Goal: Transaction & Acquisition: Purchase product/service

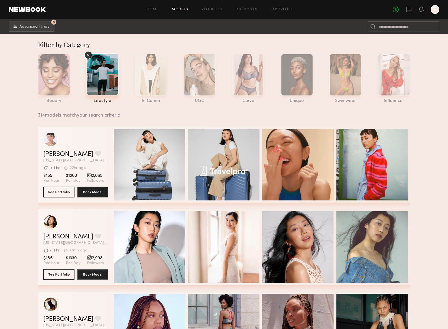
scroll to position [253, 0]
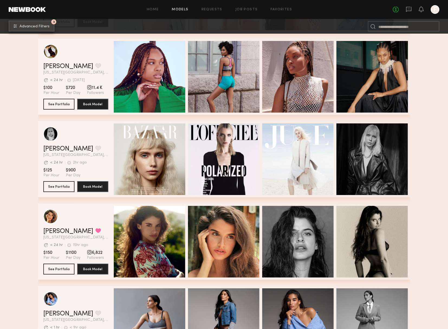
drag, startPoint x: 38, startPoint y: 24, endPoint x: 43, endPoint y: 11, distance: 13.6
click at [43, 11] on common-header "Home Models Requests Job Posts Favorites Sign Out No fees up to $5,000 F 3 Adva…" at bounding box center [224, 17] width 448 height 34
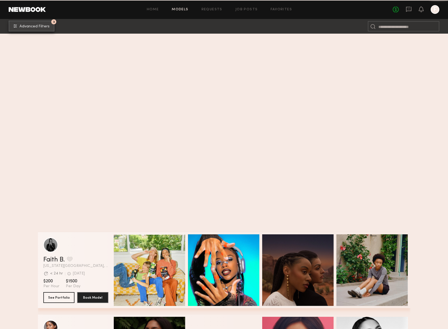
scroll to position [1138, 0]
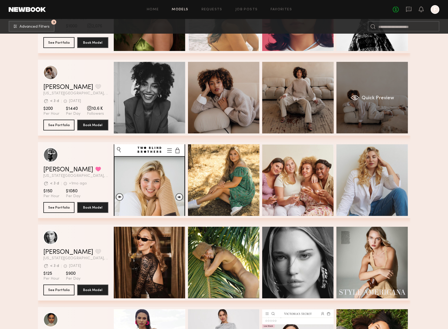
click at [369, 113] on div "Quick Preview" at bounding box center [373, 98] width 72 height 72
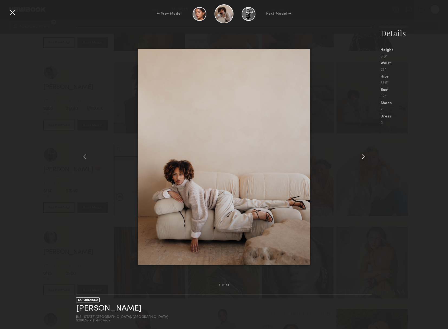
click at [365, 152] on common-icon at bounding box center [363, 156] width 9 height 9
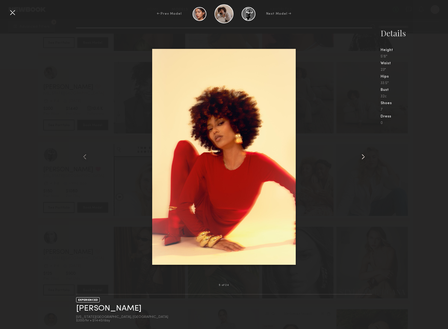
click at [365, 152] on common-icon at bounding box center [363, 156] width 9 height 9
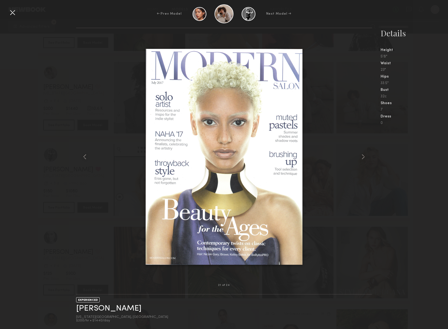
click at [11, 11] on div at bounding box center [12, 12] width 9 height 9
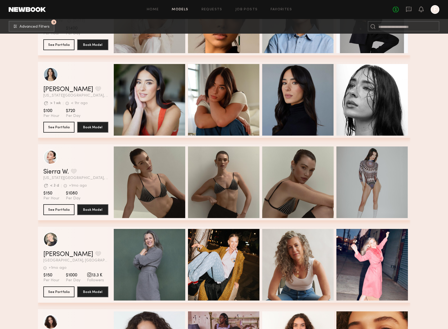
scroll to position [3945, 0]
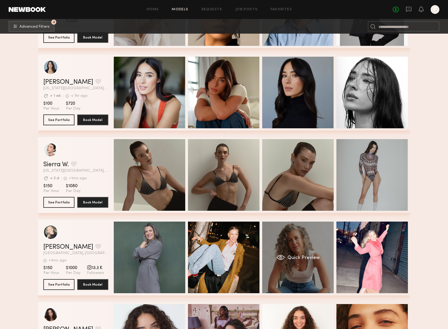
click at [285, 236] on div "Quick Preview" at bounding box center [298, 257] width 72 height 72
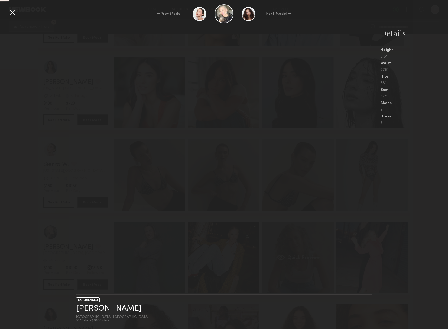
scroll to position [0, 2]
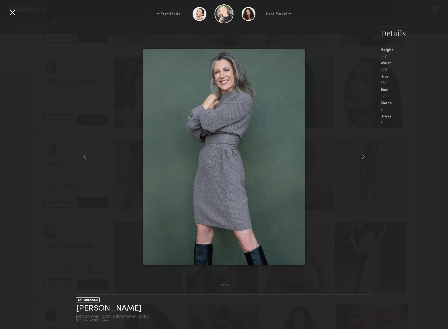
click at [75, 240] on div "1 of 19 EXPERIENCED Daniella L. Manhattan, NY $150/hr • $1000/day Details Heigh…" at bounding box center [224, 178] width 448 height 301
click at [10, 16] on div at bounding box center [12, 12] width 9 height 9
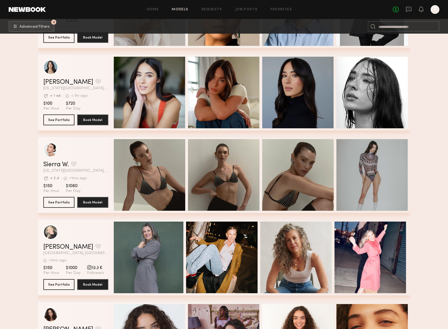
click at [85, 245] on div "Daniella L. Favorite" at bounding box center [75, 247] width 65 height 7
click at [95, 246] on button "grid" at bounding box center [98, 246] width 6 height 5
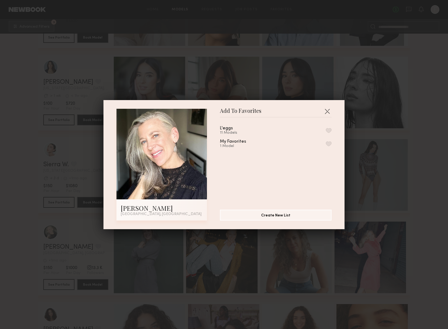
click at [255, 128] on div "L'eggs 11 Models" at bounding box center [276, 130] width 112 height 9
click at [332, 128] on div "L'eggs 11 Models My Favorites 1 Model" at bounding box center [278, 161] width 117 height 79
click at [329, 130] on button "button" at bounding box center [329, 130] width 6 height 5
click at [74, 226] on div "Add To Favorites Daniella L. Manhattan, NY Add To Favorites L'eggs 12 Models Re…" at bounding box center [224, 164] width 448 height 329
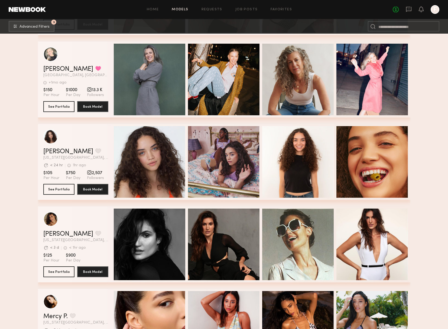
scroll to position [4124, 0]
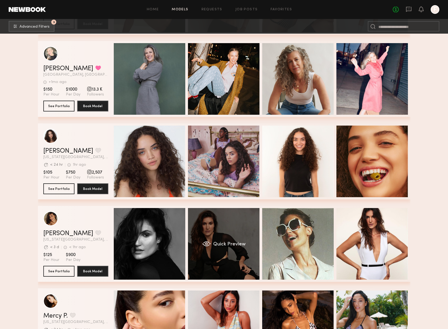
click at [228, 227] on div "Quick Preview" at bounding box center [224, 244] width 72 height 72
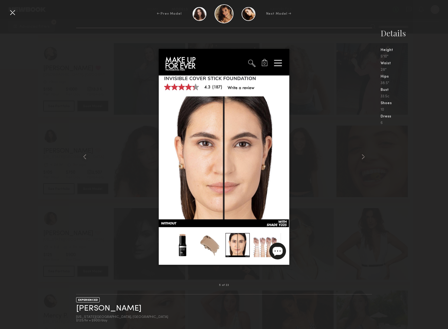
click at [15, 239] on div "5 of 23 EXPERIENCED Camila S. New York City, NY $125/hr • $900/day Details Heig…" at bounding box center [224, 178] width 448 height 301
click at [18, 17] on div "← Prev Model Next Model →" at bounding box center [224, 13] width 448 height 19
click at [14, 16] on div at bounding box center [12, 12] width 9 height 9
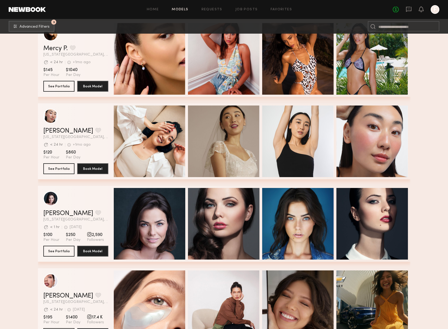
scroll to position [4447, 0]
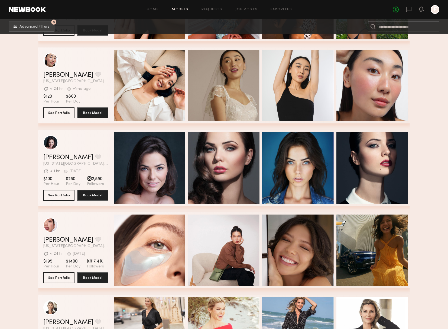
click at [185, 161] on div "Quick Preview Quick Preview Quick Preview Quick Preview" at bounding box center [261, 168] width 295 height 76
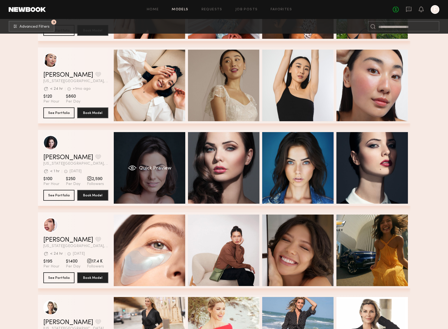
click at [171, 160] on div "Quick Preview" at bounding box center [150, 168] width 72 height 72
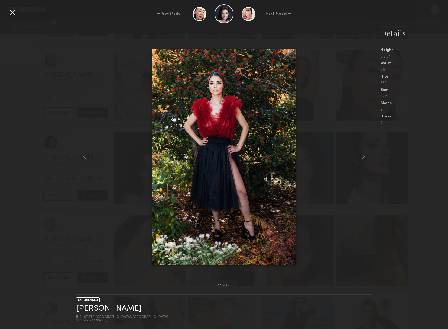
click at [15, 11] on div at bounding box center [12, 12] width 9 height 9
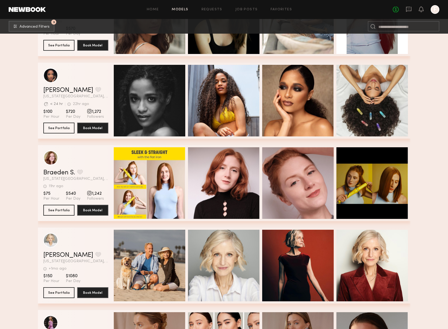
scroll to position [4968, 0]
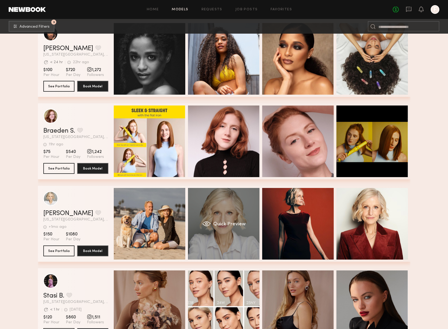
click at [209, 211] on div "Quick Preview" at bounding box center [224, 224] width 72 height 72
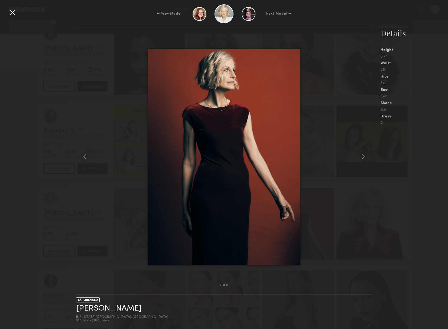
click at [209, 211] on img at bounding box center [224, 157] width 153 height 216
click at [88, 75] on div at bounding box center [82, 157] width 12 height 240
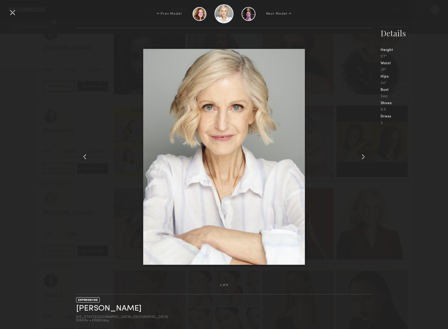
drag, startPoint x: 12, startPoint y: 14, endPoint x: 73, endPoint y: 104, distance: 109.3
click at [12, 14] on div at bounding box center [12, 12] width 9 height 9
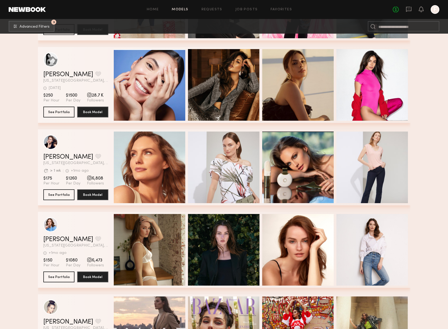
scroll to position [5446, 0]
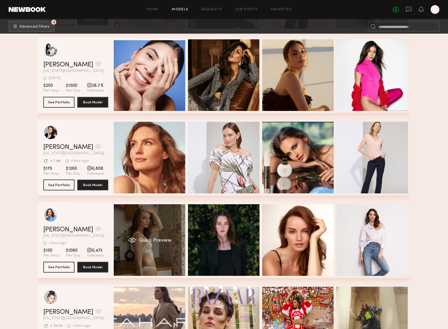
click at [166, 223] on div "Quick Preview" at bounding box center [150, 240] width 72 height 72
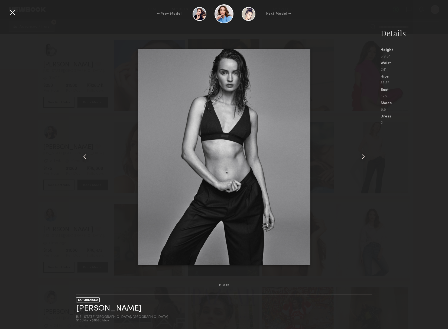
click at [61, 197] on div "11 of 12 EXPERIENCED Dina K. New York City, NY $150/hr • $1080/day Details Heig…" at bounding box center [224, 178] width 448 height 301
click at [17, 12] on div "← Prev Model Next Model →" at bounding box center [224, 13] width 448 height 19
drag, startPoint x: 15, startPoint y: 12, endPoint x: 24, endPoint y: 26, distance: 16.7
click at [15, 12] on div at bounding box center [12, 12] width 9 height 9
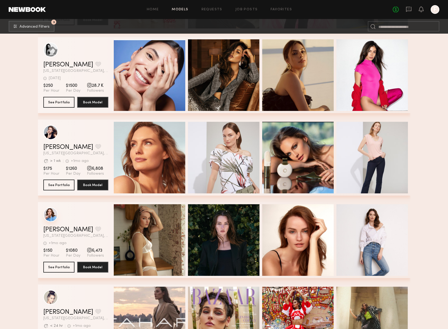
click at [54, 214] on div "grid" at bounding box center [50, 214] width 15 height 15
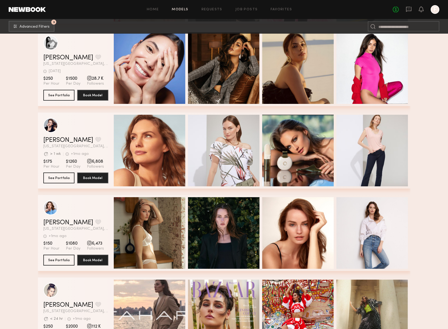
scroll to position [5346, 0]
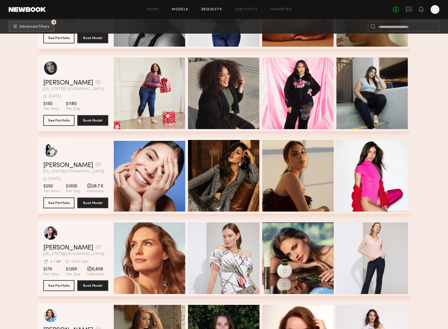
click at [220, 8] on link "Requests" at bounding box center [212, 10] width 21 height 4
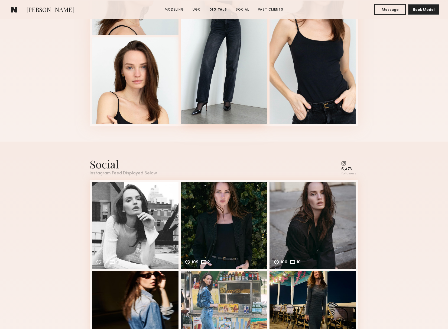
scroll to position [935, 0]
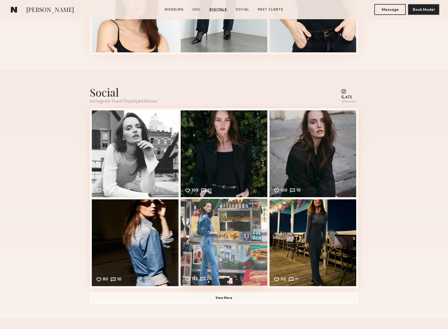
click at [241, 225] on div "153 26 Likes & comments displayed to show model’s engagement" at bounding box center [224, 242] width 87 height 87
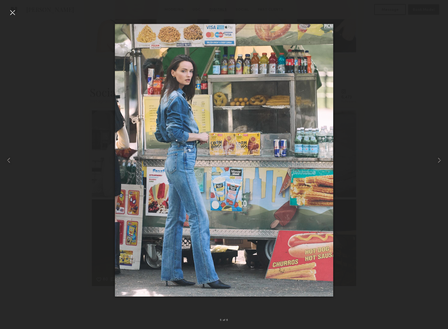
click at [11, 12] on div at bounding box center [12, 12] width 9 height 9
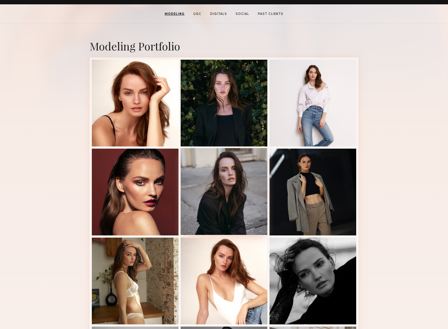
scroll to position [0, 0]
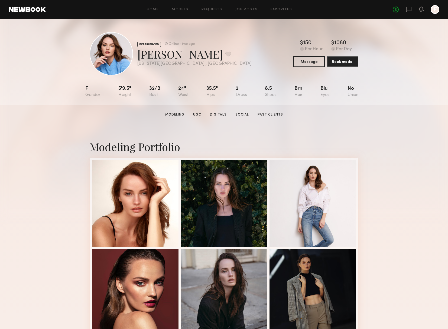
click at [268, 114] on link "Past Clients" at bounding box center [271, 114] width 30 height 5
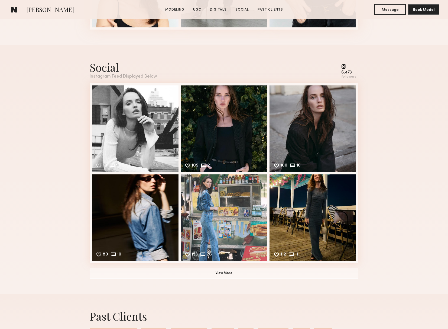
scroll to position [1211, 0]
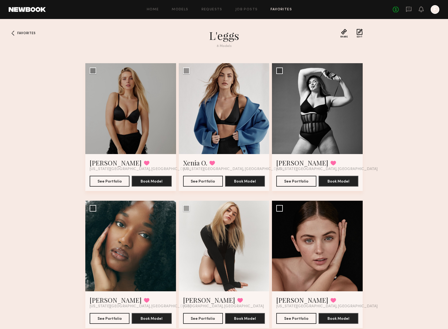
scroll to position [155, 0]
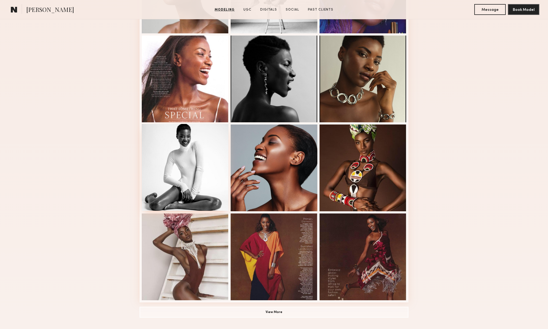
scroll to position [209, 0]
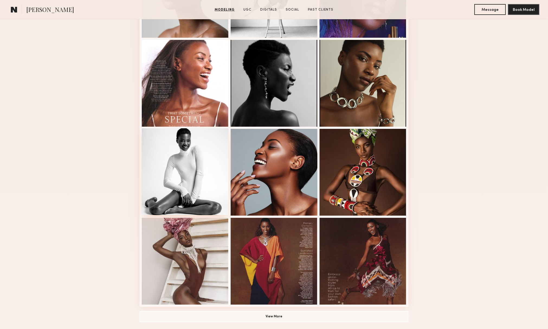
click at [209, 152] on div at bounding box center [185, 171] width 87 height 87
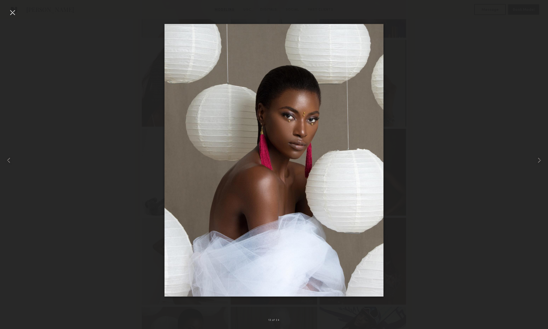
click at [12, 12] on div at bounding box center [12, 12] width 9 height 9
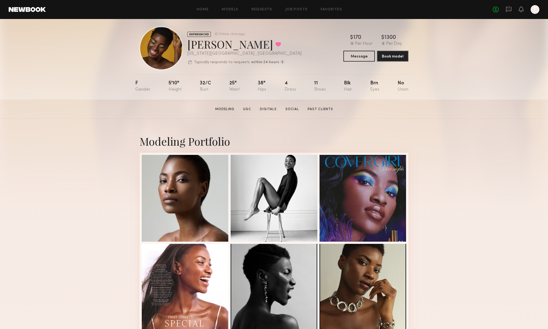
scroll to position [4, 0]
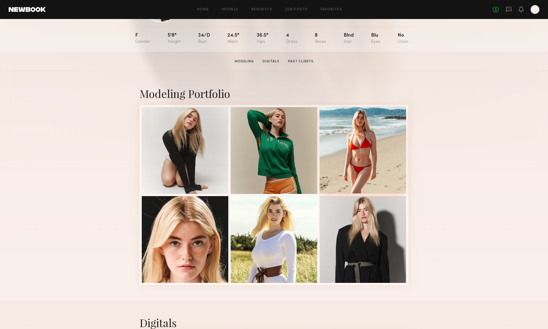
scroll to position [56, 0]
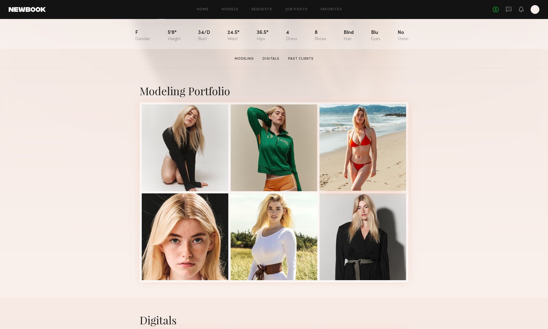
click at [353, 151] on div at bounding box center [363, 147] width 87 height 87
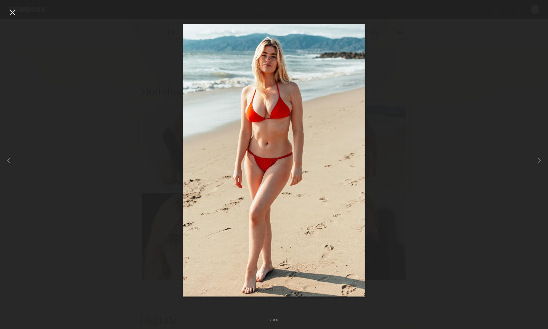
scroll to position [53, 0]
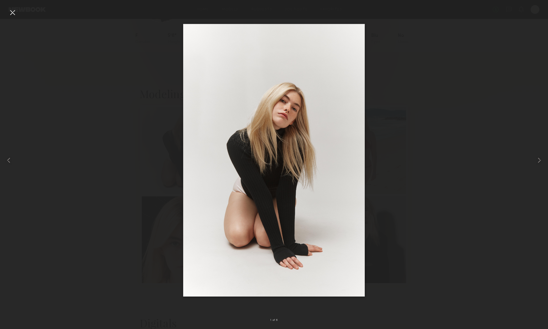
click at [12, 15] on div at bounding box center [12, 12] width 9 height 9
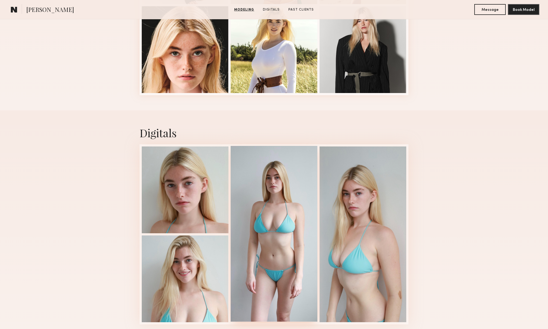
scroll to position [302, 0]
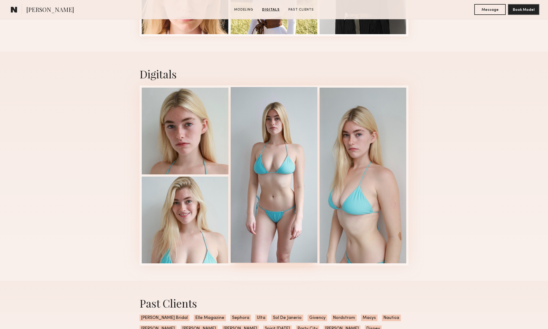
click at [312, 165] on div at bounding box center [274, 175] width 87 height 176
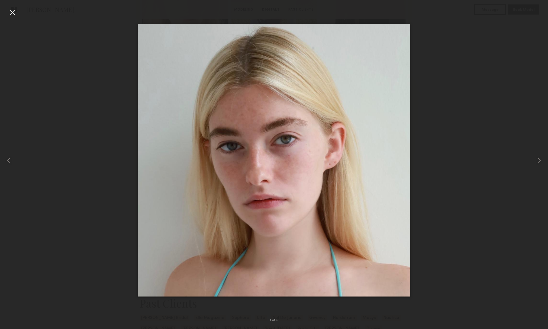
click at [14, 14] on div at bounding box center [12, 12] width 9 height 9
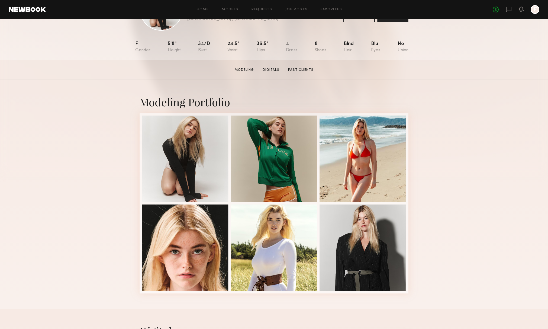
scroll to position [0, 0]
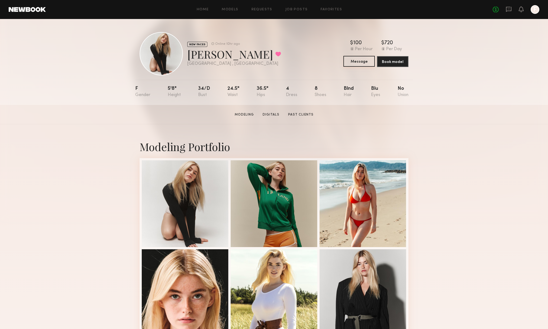
click at [347, 65] on button "Message" at bounding box center [358, 61] width 31 height 11
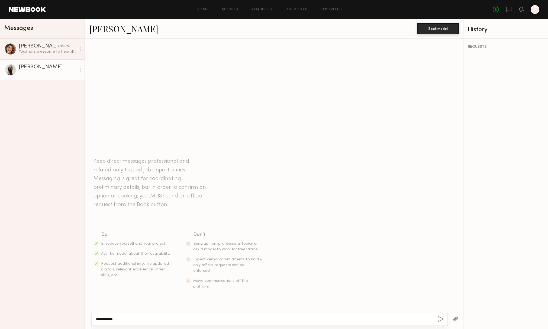
paste textarea "**********"
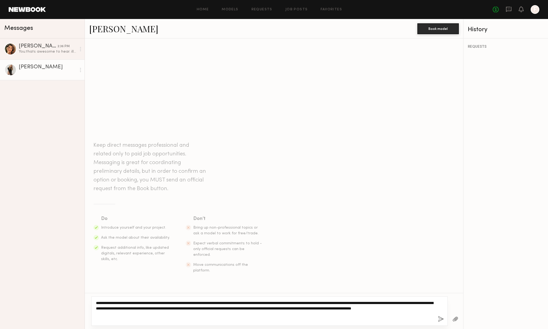
type textarea "**********"
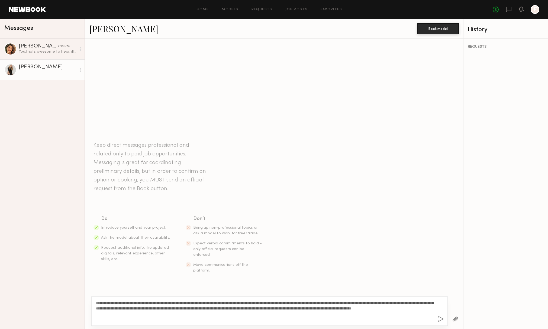
click at [441, 320] on button "button" at bounding box center [441, 319] width 6 height 7
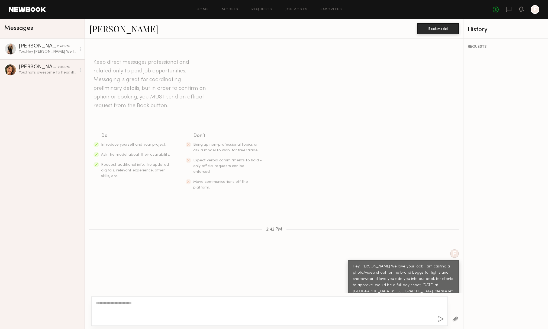
scroll to position [4, 0]
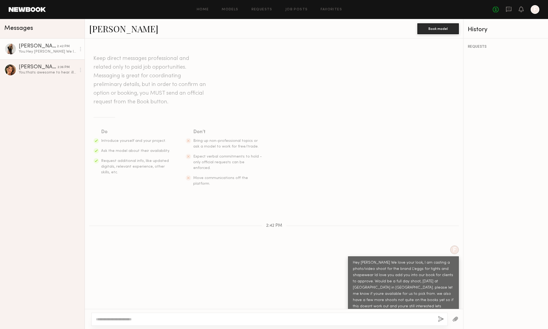
click at [11, 49] on div at bounding box center [10, 49] width 12 height 12
click at [25, 45] on div "Carlie W." at bounding box center [38, 46] width 38 height 5
click at [113, 32] on link "Carlie W." at bounding box center [123, 29] width 69 height 12
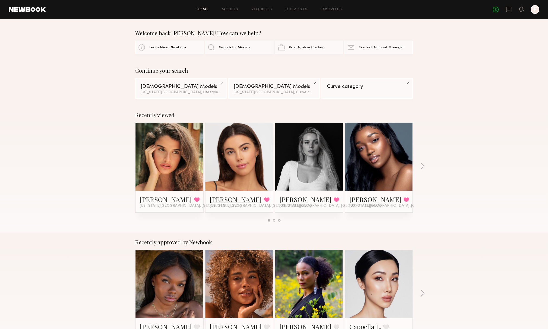
click at [224, 202] on link "[PERSON_NAME]" at bounding box center [236, 199] width 52 height 9
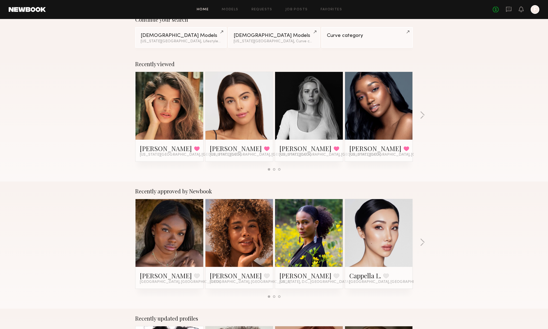
scroll to position [54, 0]
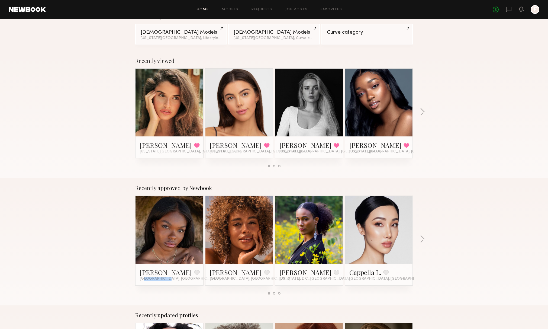
drag, startPoint x: 162, startPoint y: 279, endPoint x: 143, endPoint y: 280, distance: 19.0
click at [143, 280] on span "Los Angeles, CA" at bounding box center [180, 279] width 81 height 4
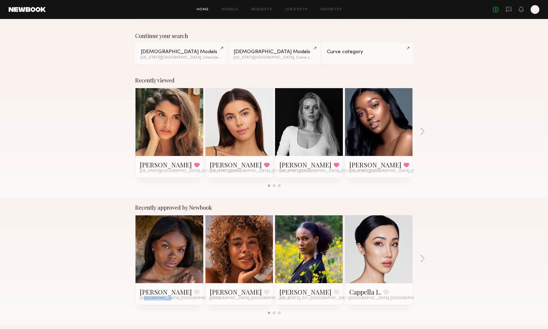
scroll to position [34, 0]
click at [387, 120] on link at bounding box center [378, 122] width 33 height 68
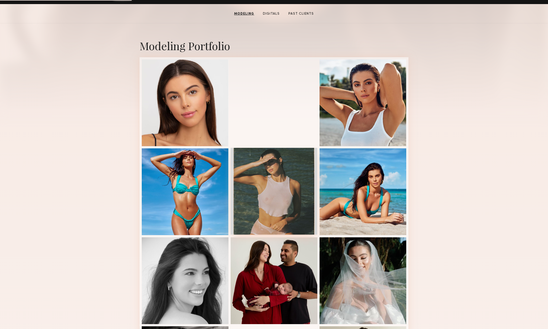
scroll to position [103, 0]
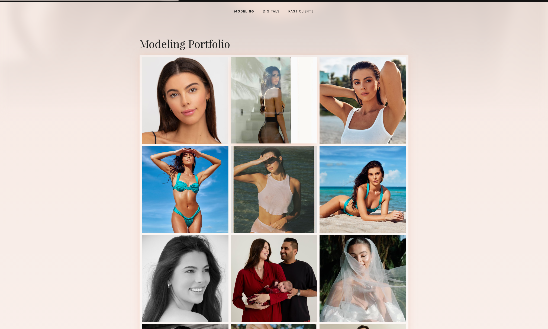
click at [281, 116] on div at bounding box center [274, 100] width 87 height 87
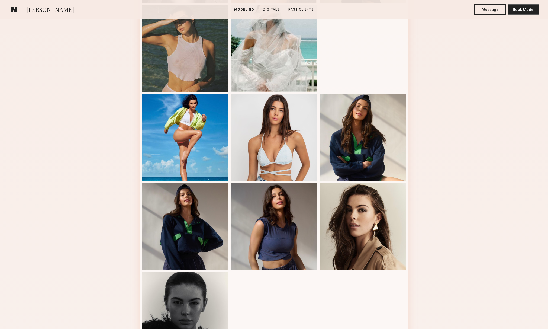
scroll to position [543, 0]
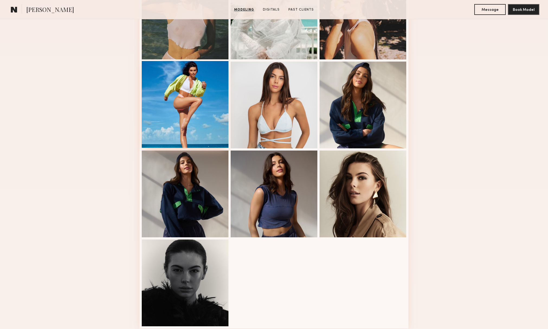
click at [196, 115] on div at bounding box center [185, 104] width 87 height 87
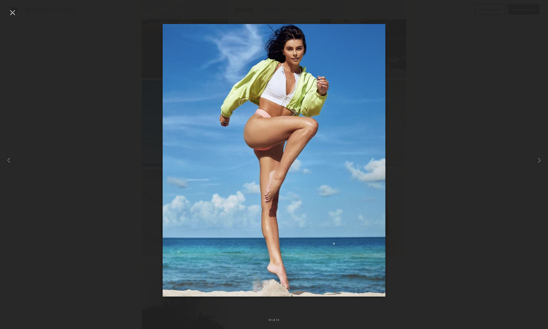
scroll to position [524, 0]
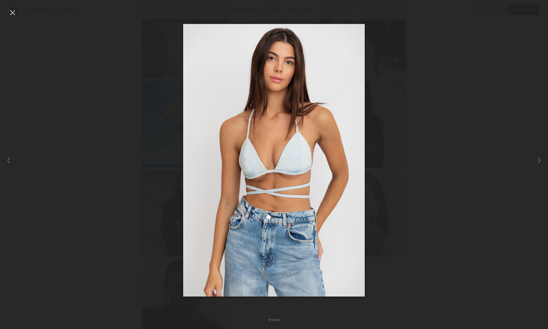
click at [152, 131] on div at bounding box center [274, 160] width 548 height 303
click at [15, 14] on div at bounding box center [12, 12] width 9 height 9
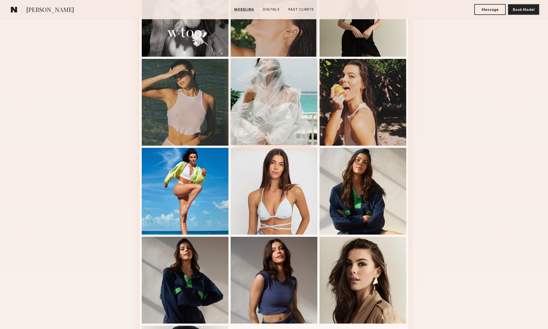
scroll to position [440, 0]
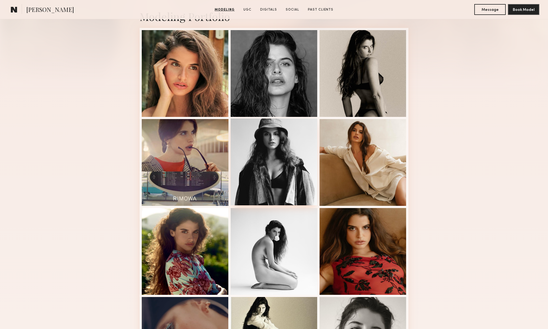
scroll to position [117, 0]
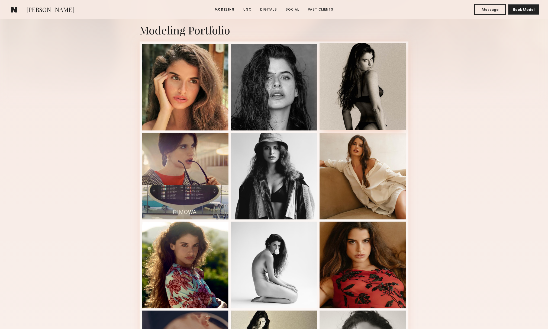
click at [357, 99] on div at bounding box center [363, 86] width 87 height 87
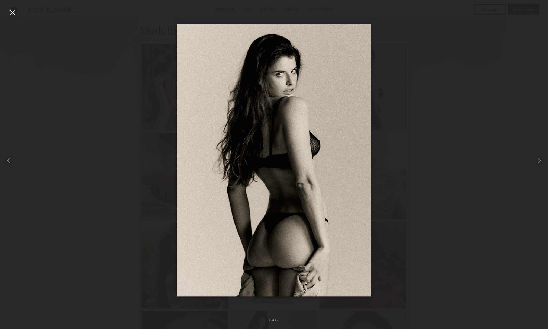
click at [13, 14] on div at bounding box center [12, 12] width 9 height 9
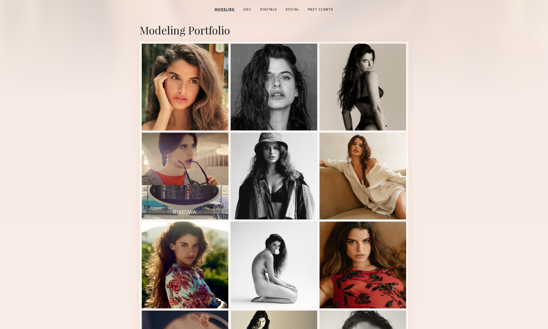
scroll to position [0, 0]
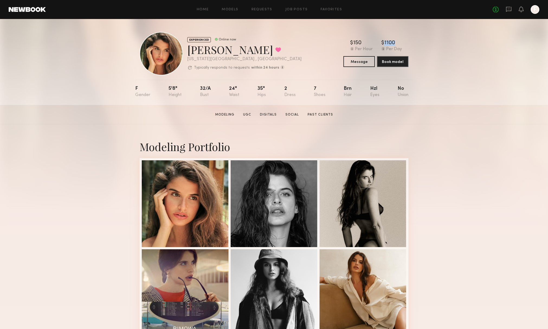
drag, startPoint x: 399, startPoint y: 42, endPoint x: 379, endPoint y: 43, distance: 19.5
click at [379, 43] on div "$ Typical rate set by model. Can vary by project & usage. 150 Per Hour $ Typica…" at bounding box center [375, 45] width 65 height 11
click at [423, 44] on div "EXPERIENCED Online now Manuela G. Favorited New York City , NY Typically respon…" at bounding box center [274, 62] width 548 height 86
click at [509, 9] on icon at bounding box center [509, 9] width 6 height 6
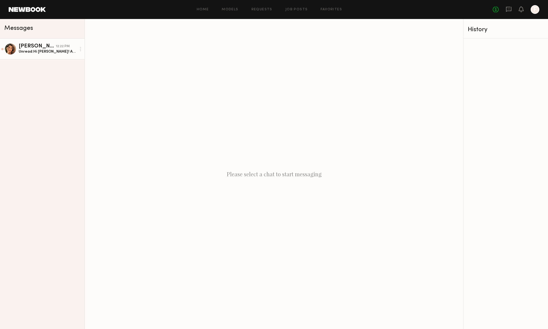
click at [30, 49] on div "Unread: Hi Frank! Amazing i am available and would love to be considered" at bounding box center [48, 51] width 58 height 5
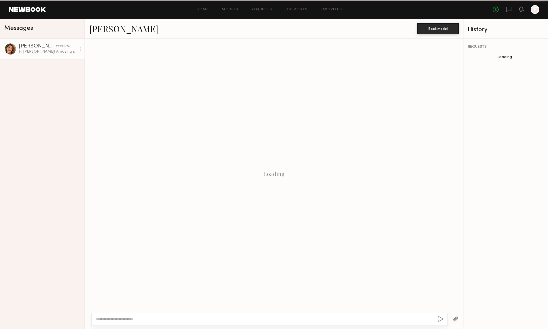
scroll to position [25, 0]
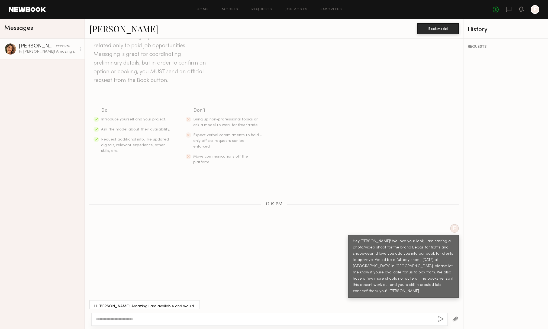
click at [197, 321] on textarea at bounding box center [265, 318] width 338 height 5
click at [204, 320] on textarea "**********" at bounding box center [265, 318] width 338 height 5
click at [228, 322] on div "**********" at bounding box center [269, 319] width 356 height 13
click at [228, 320] on textarea "**********" at bounding box center [265, 318] width 338 height 5
click at [222, 319] on textarea "**********" at bounding box center [265, 318] width 338 height 5
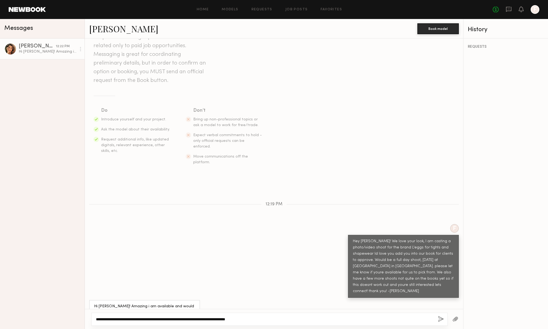
click at [216, 317] on textarea "**********" at bounding box center [265, 318] width 338 height 5
click at [268, 319] on textarea "**********" at bounding box center [265, 318] width 338 height 5
type textarea "**********"
click at [441, 319] on button "button" at bounding box center [441, 319] width 6 height 7
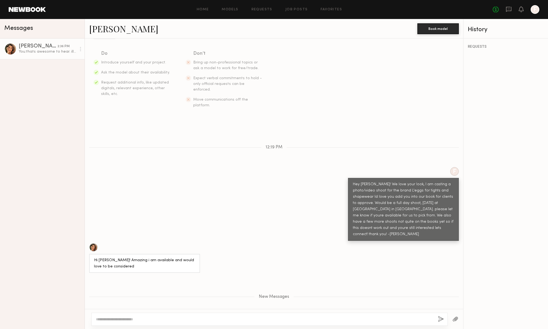
scroll to position [82, 0]
click at [97, 243] on div at bounding box center [93, 247] width 9 height 9
click at [5, 48] on div at bounding box center [10, 49] width 12 height 12
click at [12, 49] on div at bounding box center [10, 49] width 12 height 12
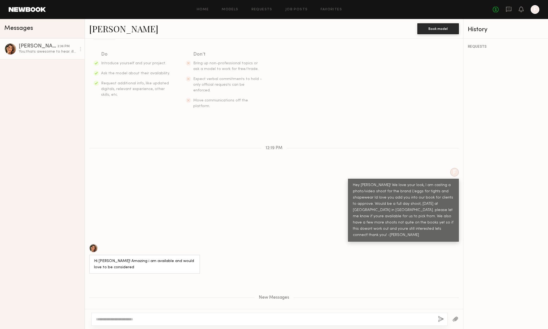
click at [33, 46] on div "Manuela G." at bounding box center [38, 46] width 39 height 5
click at [109, 28] on link "Manuela G." at bounding box center [123, 29] width 69 height 12
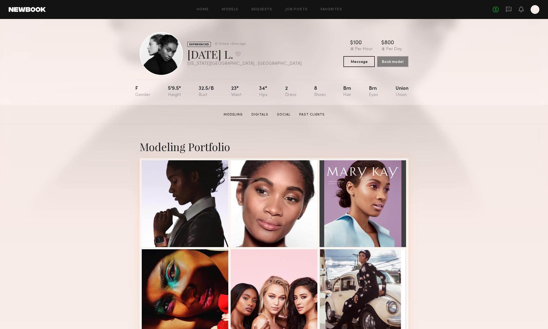
scroll to position [2, 0]
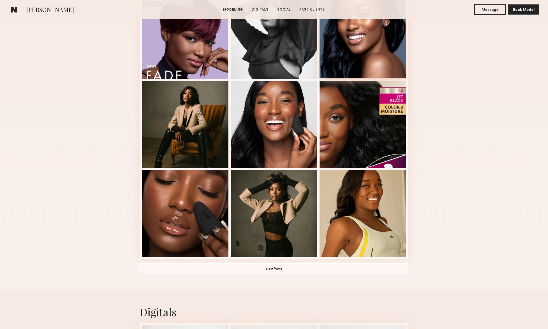
scroll to position [282, 0]
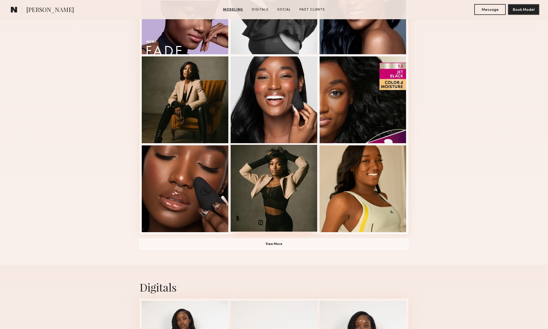
click at [297, 185] on div at bounding box center [274, 188] width 87 height 87
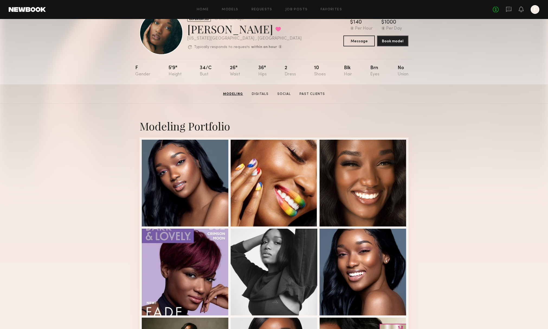
scroll to position [0, 0]
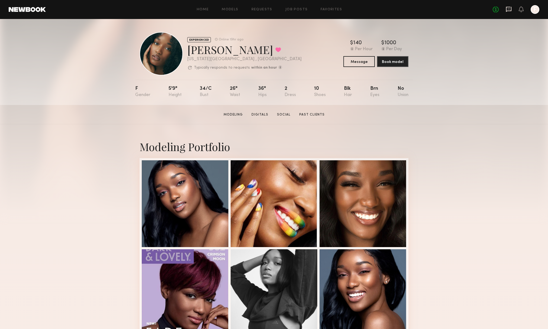
click at [507, 9] on icon at bounding box center [509, 9] width 6 height 6
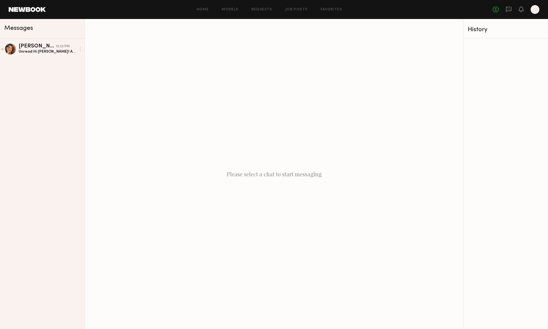
click at [499, 10] on div "No fees up to $5,000 F" at bounding box center [516, 9] width 47 height 9
click at [533, 10] on div at bounding box center [535, 9] width 9 height 9
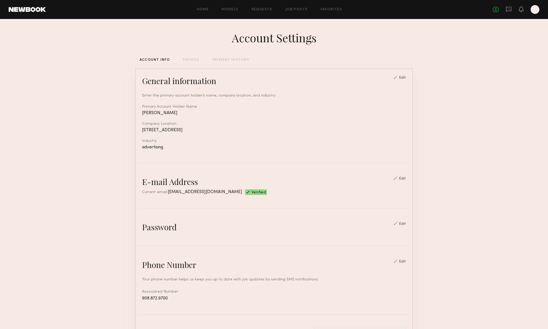
click at [518, 10] on div "No fees up to $5,000 F" at bounding box center [516, 9] width 47 height 9
click at [520, 10] on icon at bounding box center [521, 9] width 4 height 4
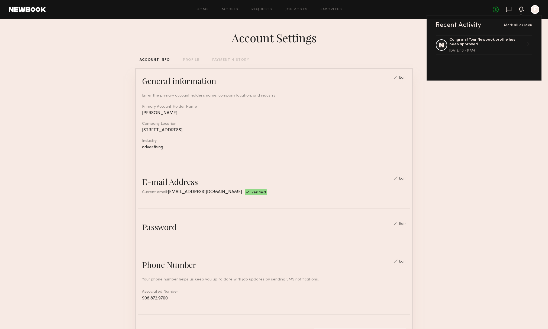
click at [507, 11] on icon at bounding box center [508, 9] width 5 height 5
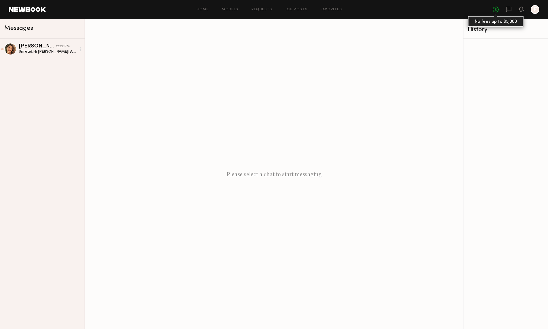
click at [498, 10] on link "No fees up to $5,000" at bounding box center [496, 10] width 6 height 6
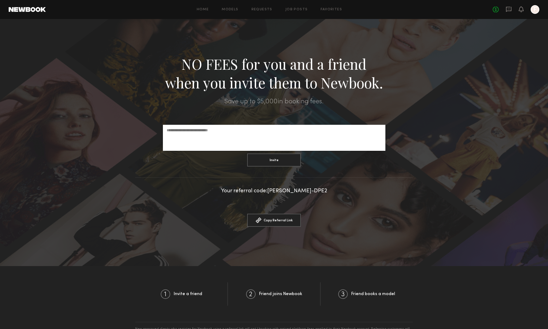
click at [333, 7] on div "Home Models Requests Job Posts Favorites Sign Out No fees up to $5,000 F" at bounding box center [293, 9] width 494 height 9
click at [331, 10] on link "Favorites" at bounding box center [331, 10] width 21 height 4
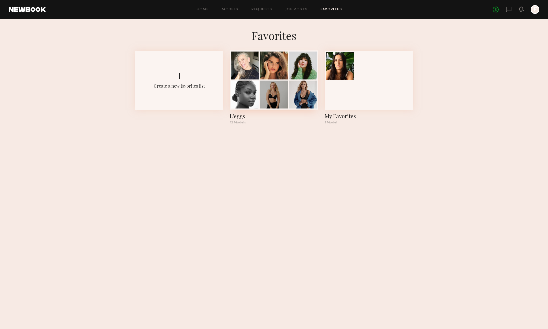
click at [236, 114] on div "L'eggs" at bounding box center [274, 116] width 88 height 8
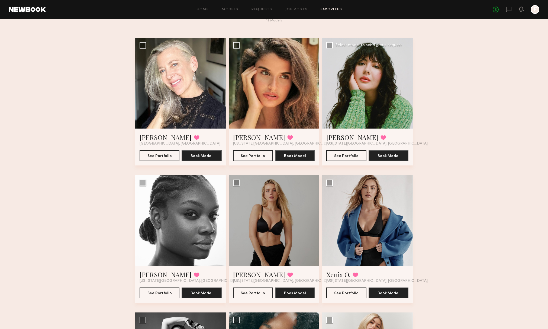
scroll to position [26, 0]
click at [358, 115] on div at bounding box center [367, 82] width 91 height 91
click at [345, 135] on link "[PERSON_NAME]" at bounding box center [352, 137] width 52 height 9
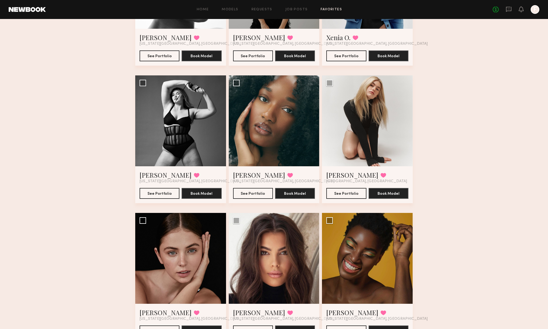
scroll to position [292, 0]
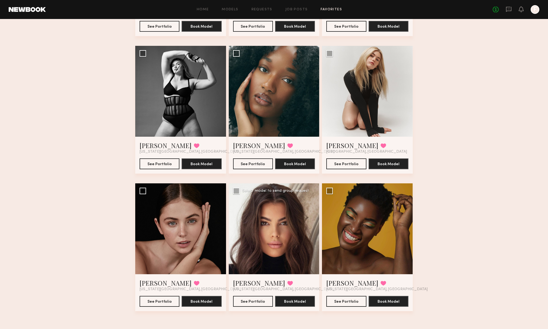
click at [270, 208] on div at bounding box center [274, 228] width 91 height 91
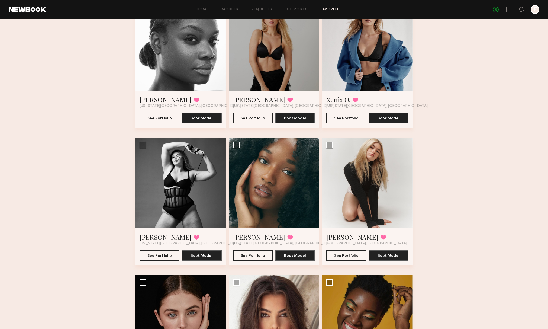
scroll to position [136, 0]
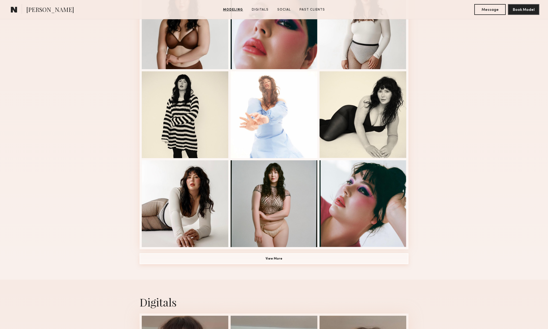
scroll to position [271, 0]
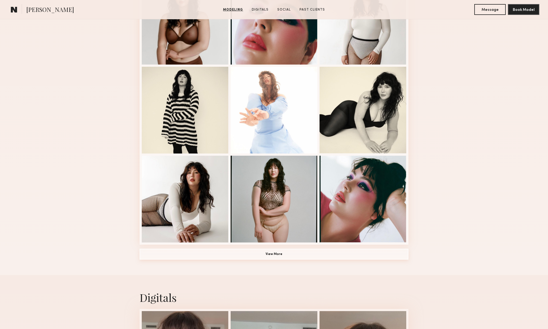
click at [278, 258] on button "View More" at bounding box center [274, 254] width 269 height 11
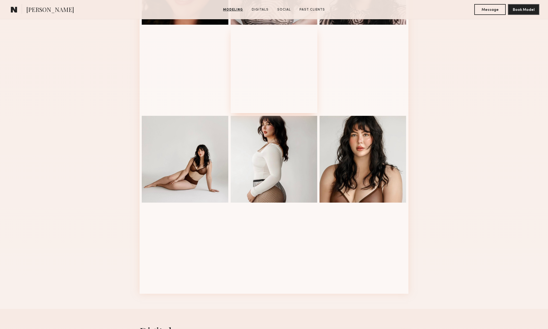
scroll to position [665, 0]
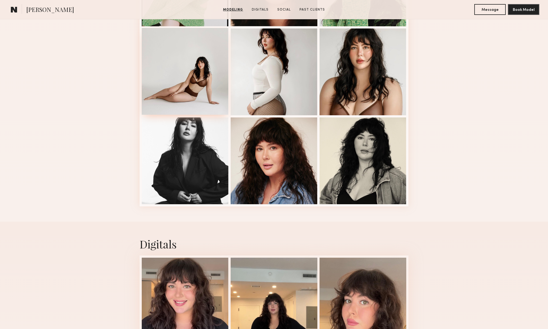
click at [201, 100] on div at bounding box center [185, 71] width 87 height 87
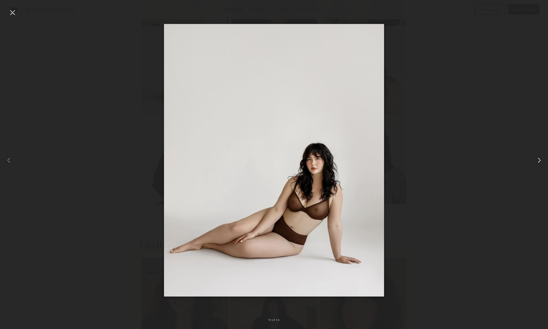
click at [541, 160] on common-icon at bounding box center [539, 160] width 9 height 9
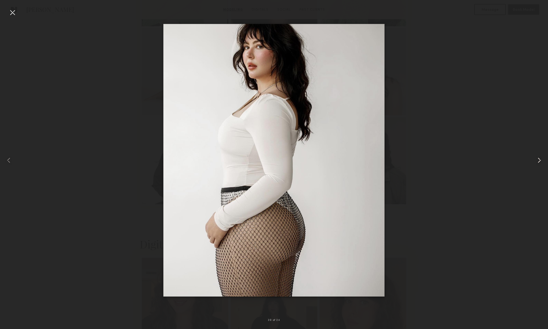
click at [541, 160] on common-icon at bounding box center [539, 160] width 9 height 9
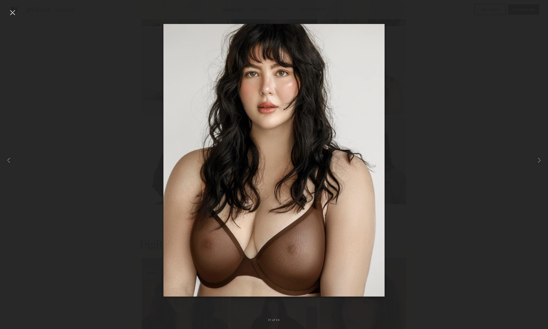
drag, startPoint x: 541, startPoint y: 160, endPoint x: 73, endPoint y: 163, distance: 467.6
click at [73, 163] on div at bounding box center [274, 160] width 548 height 303
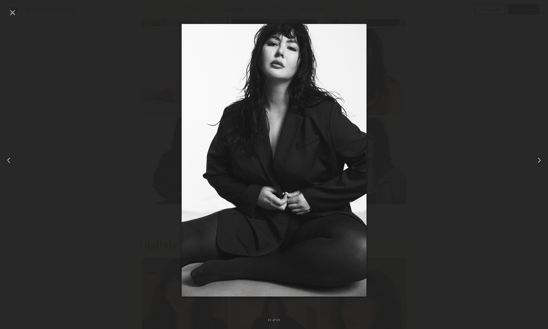
click at [9, 160] on common-icon at bounding box center [8, 160] width 9 height 9
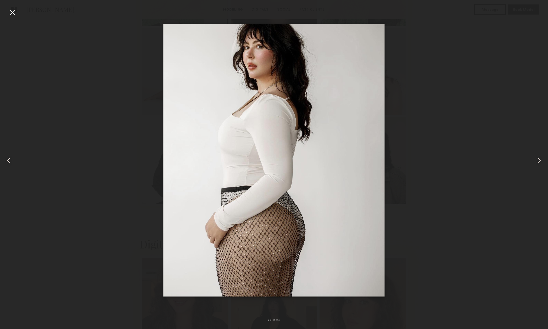
click at [13, 13] on div at bounding box center [12, 12] width 9 height 9
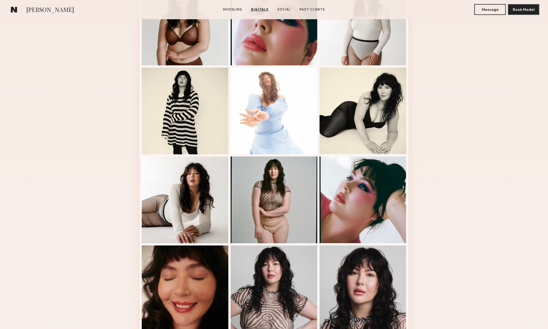
scroll to position [0, 0]
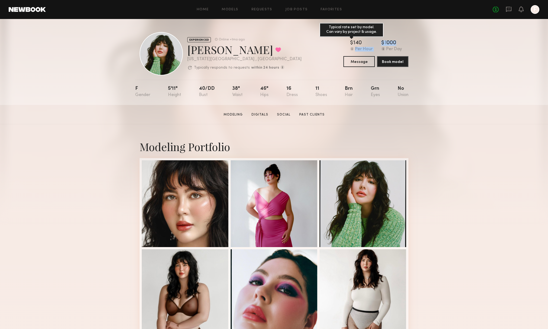
drag, startPoint x: 407, startPoint y: 41, endPoint x: 370, endPoint y: 44, distance: 36.4
click at [370, 44] on div "$ Typical rate set by model. Can vary by project & usage. 140 Per Hour $ Typica…" at bounding box center [375, 45] width 65 height 11
click at [389, 41] on div "1000" at bounding box center [390, 42] width 12 height 5
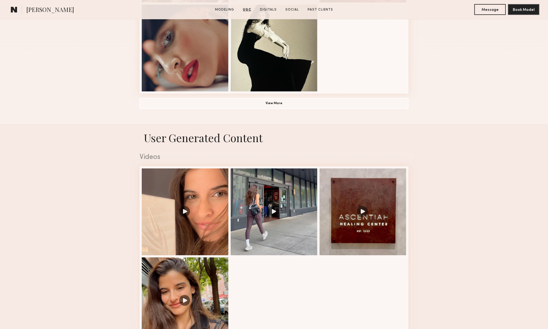
scroll to position [318, 0]
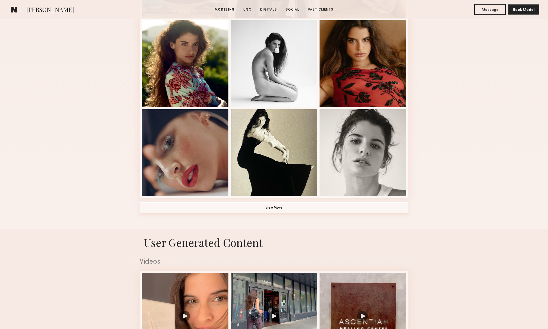
click at [287, 211] on button "View More" at bounding box center [274, 207] width 269 height 11
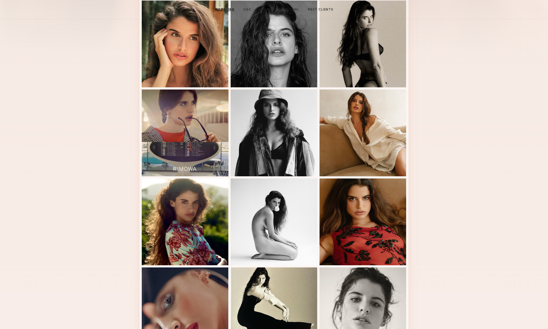
scroll to position [86, 0]
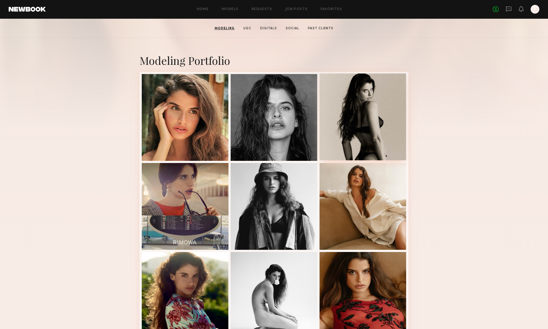
click at [384, 127] on div at bounding box center [363, 116] width 87 height 87
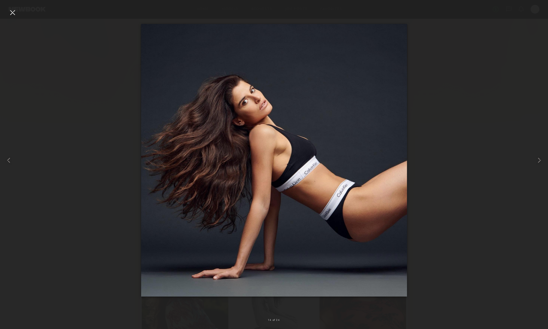
click at [10, 12] on div at bounding box center [12, 12] width 9 height 9
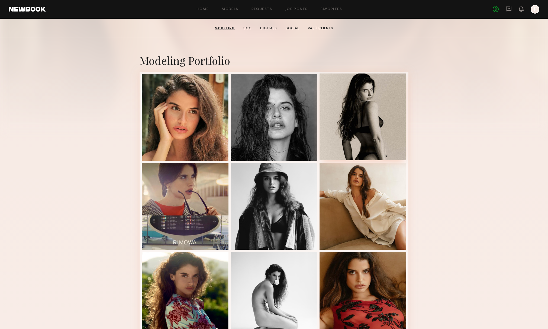
click at [360, 127] on div at bounding box center [363, 116] width 87 height 87
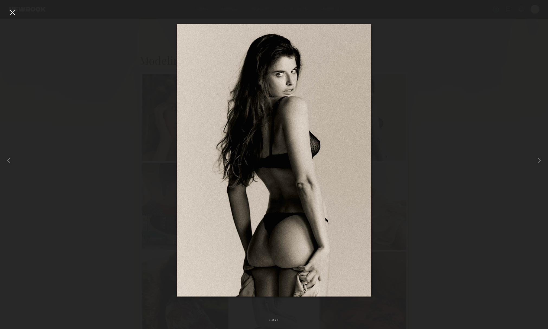
click at [98, 64] on div at bounding box center [274, 160] width 548 height 303
click at [151, 47] on div at bounding box center [274, 160] width 548 height 303
click at [150, 56] on div at bounding box center [274, 160] width 548 height 303
click at [16, 14] on div at bounding box center [12, 12] width 9 height 9
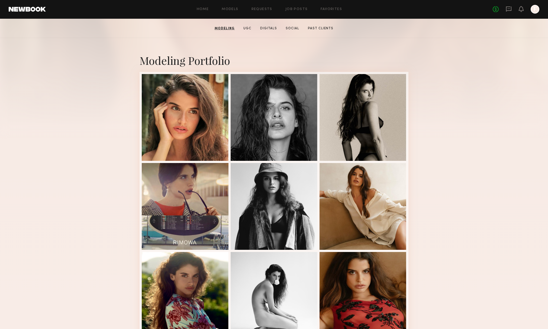
scroll to position [85, 0]
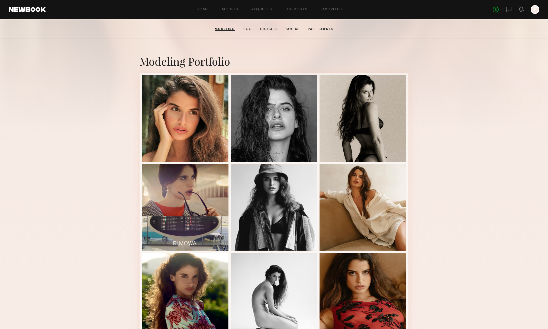
click at [222, 30] on link "Modeling" at bounding box center [225, 29] width 24 height 5
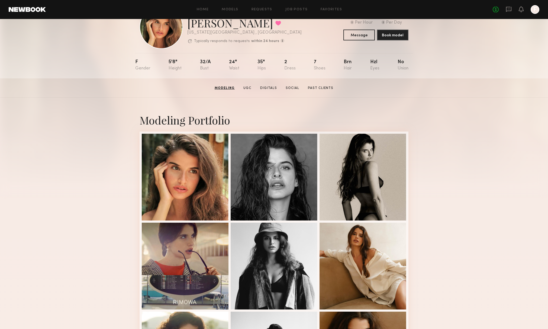
scroll to position [0, 0]
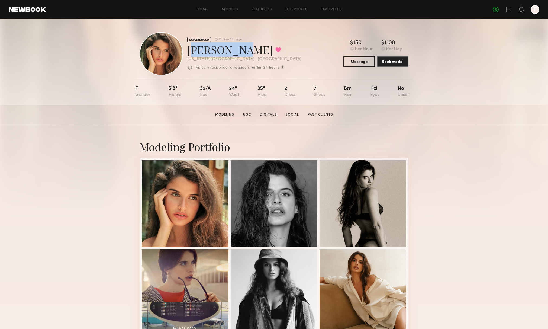
drag, startPoint x: 239, startPoint y: 52, endPoint x: 187, endPoint y: 51, distance: 52.1
click at [187, 51] on div "EXPERIENCED Online 2hr ago [PERSON_NAME] Favorited [US_STATE][GEOGRAPHIC_DATA] …" at bounding box center [221, 53] width 162 height 43
copy div "[PERSON_NAME]"
drag, startPoint x: 132, startPoint y: 88, endPoint x: 431, endPoint y: 102, distance: 299.6
click at [431, 102] on div "EXPERIENCED Online 2hr ago [PERSON_NAME] Favorited [US_STATE][GEOGRAPHIC_DATA] …" at bounding box center [274, 62] width 548 height 86
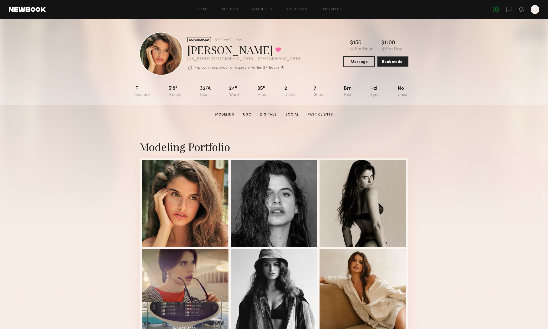
click at [444, 109] on section "[PERSON_NAME] Modeling UGC Digitals Social Past Clients Message Book Model" at bounding box center [274, 114] width 548 height 19
click at [509, 11] on icon at bounding box center [509, 9] width 6 height 6
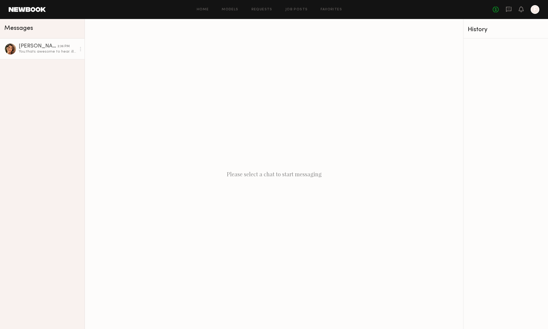
click at [56, 47] on div "[PERSON_NAME]" at bounding box center [38, 46] width 39 height 5
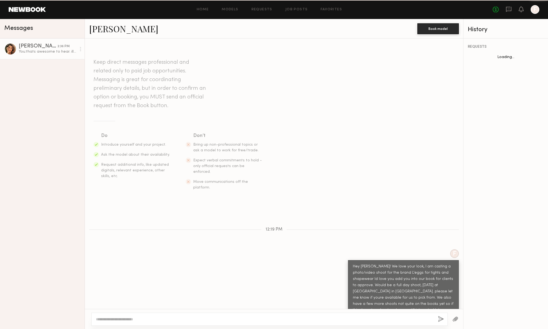
scroll to position [64, 0]
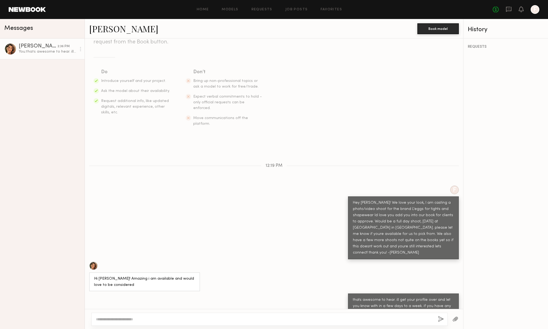
click at [233, 7] on div "Home Models Requests Job Posts Favorites Sign Out No fees up to $5,000 F" at bounding box center [293, 9] width 494 height 9
click at [231, 9] on link "Models" at bounding box center [230, 10] width 17 height 4
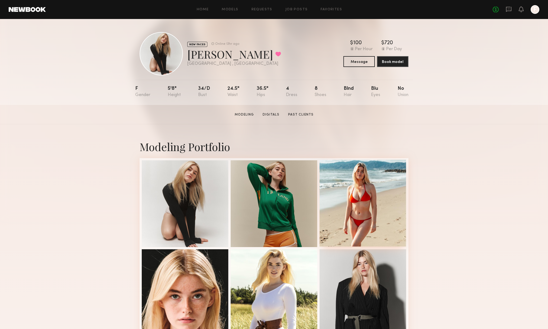
click at [369, 222] on div at bounding box center [363, 203] width 87 height 87
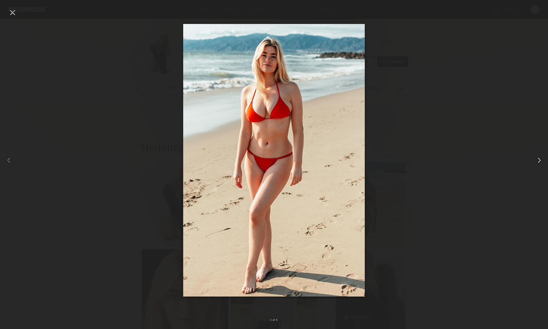
click at [539, 160] on common-icon at bounding box center [539, 160] width 9 height 9
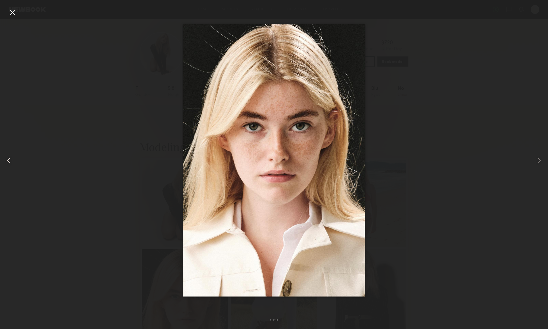
click at [3, 10] on div at bounding box center [11, 160] width 22 height 303
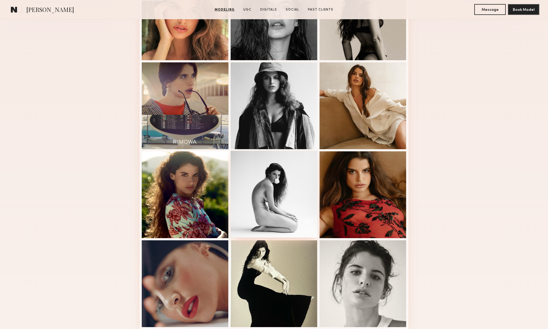
scroll to position [189, 0]
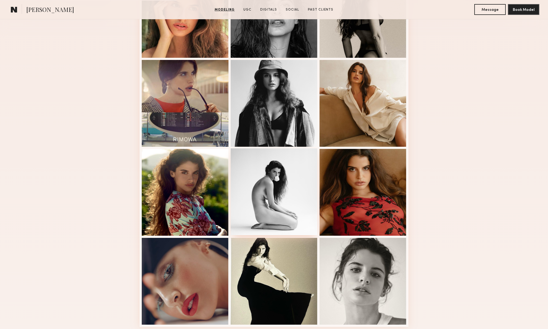
click at [287, 180] on div at bounding box center [274, 191] width 87 height 87
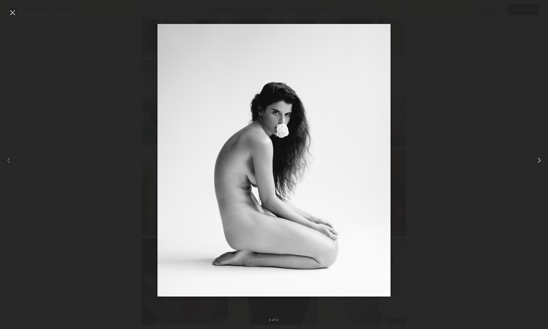
click at [541, 162] on common-icon at bounding box center [539, 160] width 9 height 9
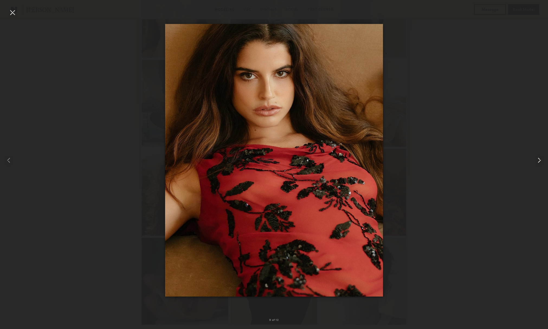
click at [535, 161] on div at bounding box center [537, 160] width 22 height 303
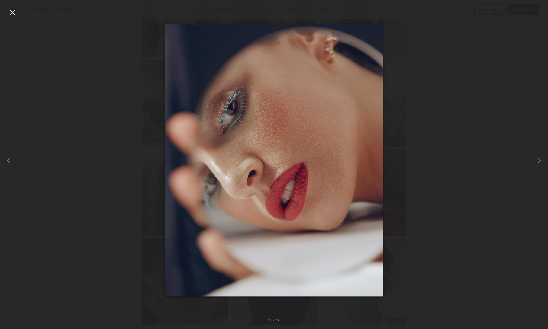
click at [9, 11] on div at bounding box center [12, 12] width 9 height 9
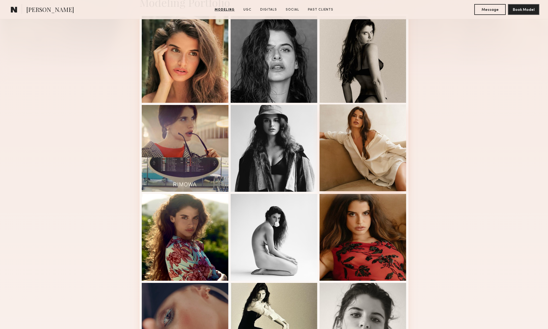
scroll to position [145, 0]
